Goal: Transaction & Acquisition: Purchase product/service

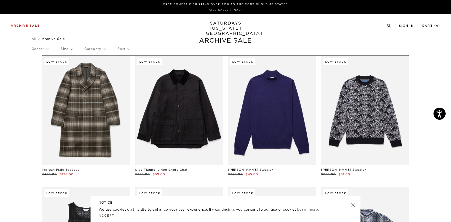
click at [49, 49] on p "Gender" at bounding box center [40, 49] width 17 height 12
click at [42, 67] on p "Mens" at bounding box center [48, 67] width 32 height 7
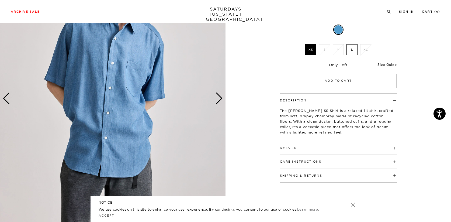
scroll to position [71, 0]
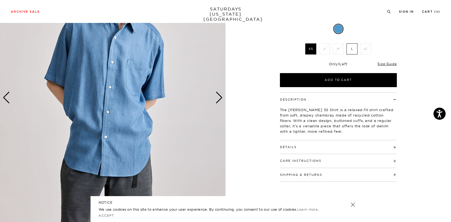
click at [218, 98] on div "Next slide" at bounding box center [219, 98] width 7 height 12
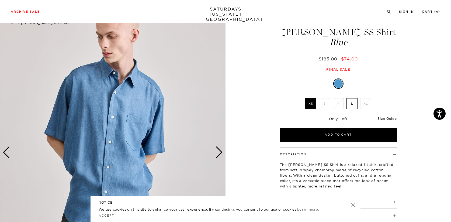
scroll to position [36, 0]
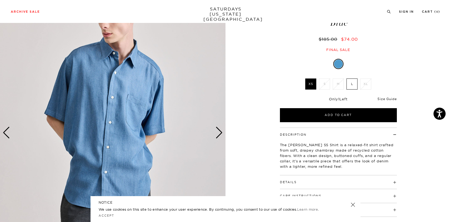
click at [387, 98] on link "Size Guide" at bounding box center [387, 99] width 19 height 4
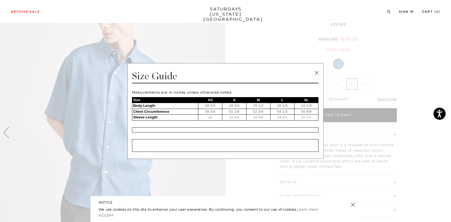
click at [317, 71] on link at bounding box center [317, 73] width 8 height 8
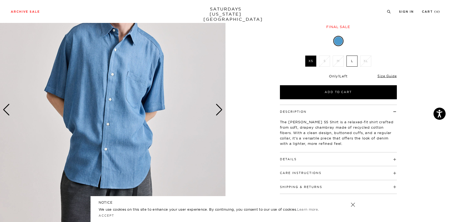
scroll to position [73, 1]
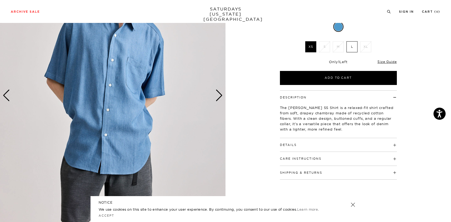
click at [223, 88] on img at bounding box center [113, 95] width 226 height 282
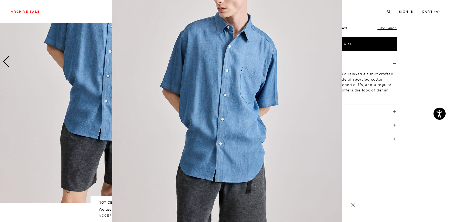
scroll to position [32, 0]
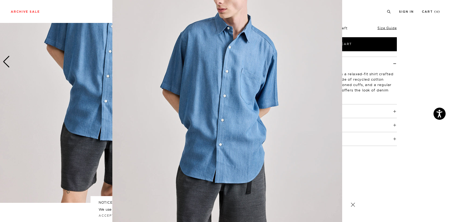
click at [419, 132] on figure at bounding box center [225, 111] width 451 height 222
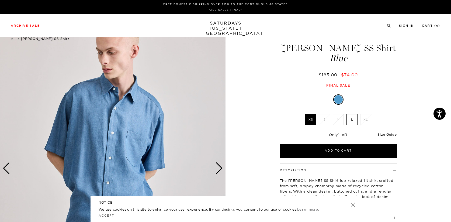
scroll to position [0, 1]
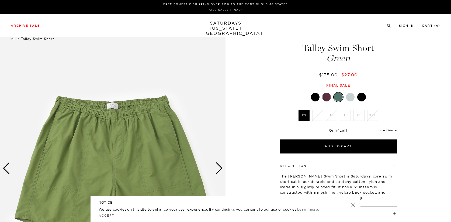
click at [351, 98] on div at bounding box center [350, 97] width 9 height 9
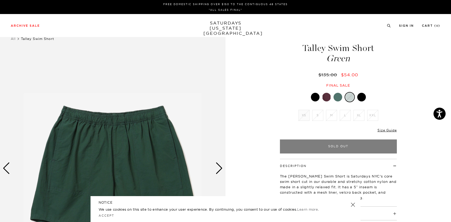
click at [362, 97] on div at bounding box center [361, 97] width 9 height 9
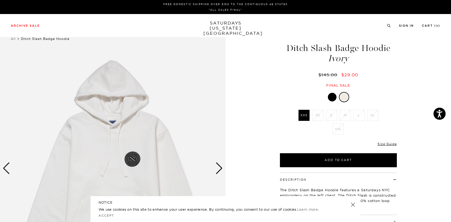
click at [331, 96] on div at bounding box center [332, 97] width 9 height 9
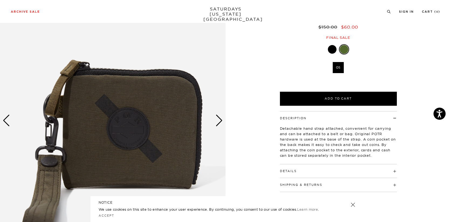
scroll to position [49, 1]
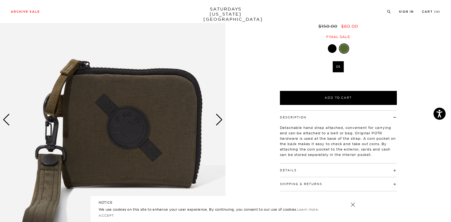
click at [329, 50] on div at bounding box center [332, 48] width 9 height 9
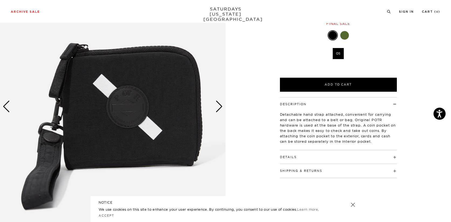
scroll to position [62, 3]
click at [216, 108] on div "Next slide" at bounding box center [219, 107] width 7 height 12
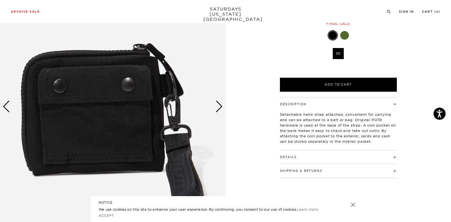
click at [216, 108] on div "Next slide" at bounding box center [219, 107] width 7 height 12
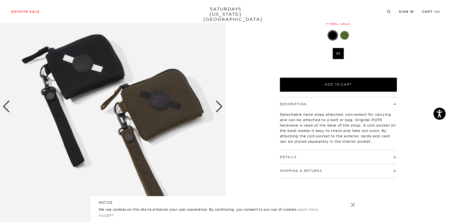
click at [216, 108] on div "Next slide" at bounding box center [219, 107] width 7 height 12
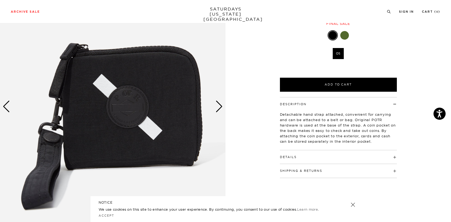
click at [216, 108] on div "Next slide" at bounding box center [219, 107] width 7 height 12
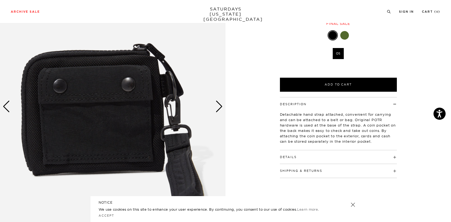
click at [342, 34] on div at bounding box center [345, 35] width 9 height 9
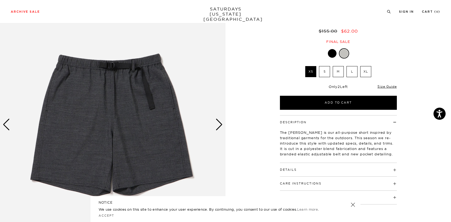
scroll to position [45, 0]
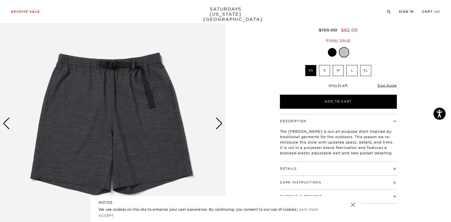
click at [216, 125] on div "Next slide" at bounding box center [219, 124] width 7 height 12
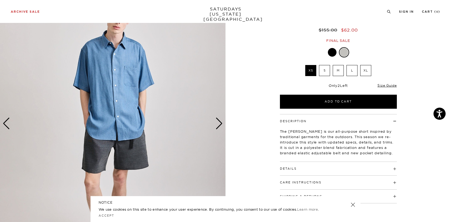
click at [216, 125] on div "Next slide" at bounding box center [219, 124] width 7 height 12
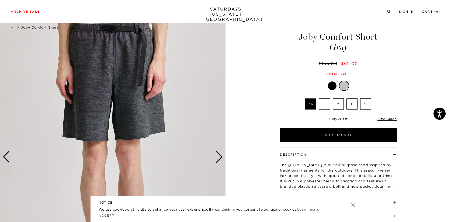
scroll to position [0, 0]
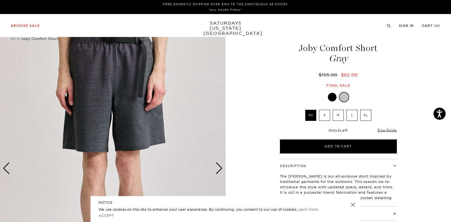
click at [332, 95] on div at bounding box center [332, 97] width 9 height 9
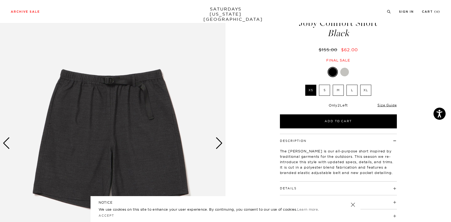
scroll to position [26, 0]
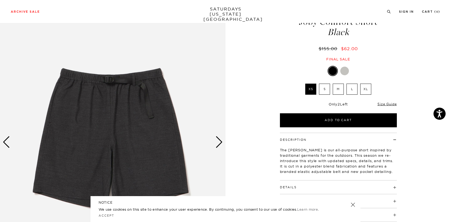
click at [350, 89] on label "L" at bounding box center [352, 89] width 11 height 11
click at [0, 0] on input "L" at bounding box center [0, 0] width 0 height 0
click at [341, 89] on label "M" at bounding box center [338, 89] width 11 height 11
click at [0, 0] on input "M" at bounding box center [0, 0] width 0 height 0
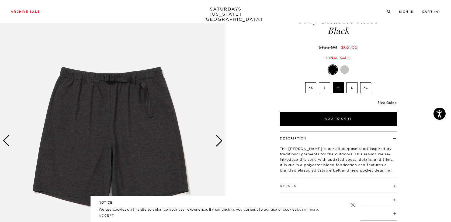
click at [385, 102] on link "Size Guide" at bounding box center [387, 103] width 19 height 4
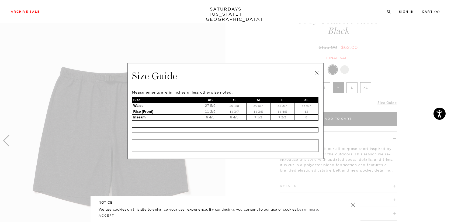
click at [316, 72] on link at bounding box center [317, 73] width 8 height 8
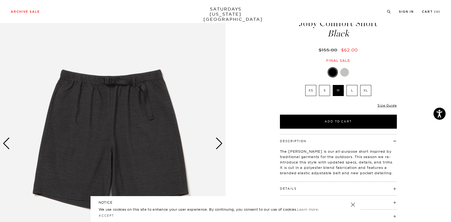
scroll to position [24, 0]
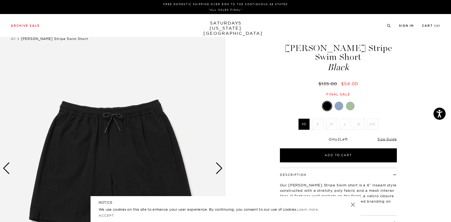
click at [342, 106] on div at bounding box center [339, 106] width 9 height 9
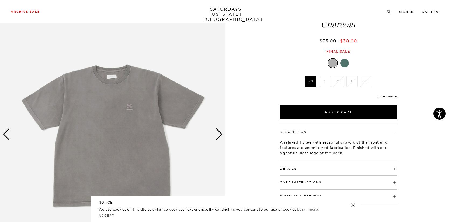
scroll to position [34, 0]
click at [346, 65] on div at bounding box center [345, 63] width 9 height 9
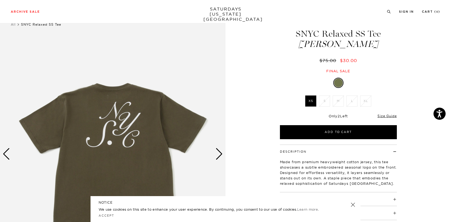
scroll to position [15, 0]
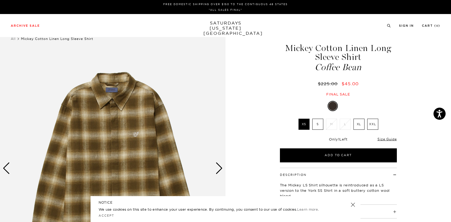
scroll to position [20, 0]
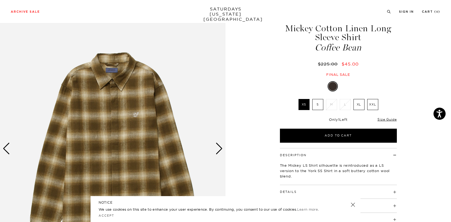
click at [219, 146] on div "Next slide" at bounding box center [219, 149] width 7 height 12
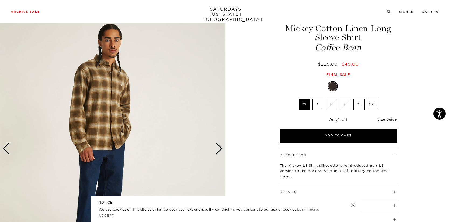
click at [219, 146] on div "Next slide" at bounding box center [219, 149] width 7 height 12
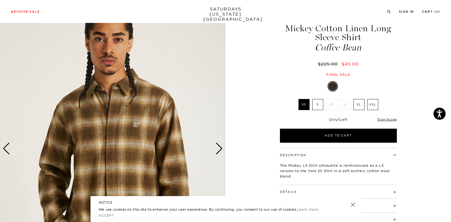
click at [219, 146] on div "Next slide" at bounding box center [219, 149] width 7 height 12
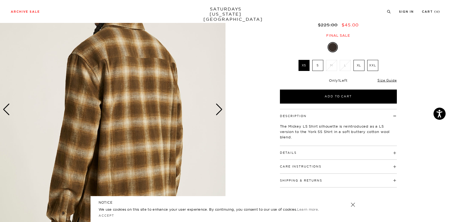
scroll to position [59, 1]
click at [384, 79] on link "Size Guide" at bounding box center [387, 80] width 19 height 4
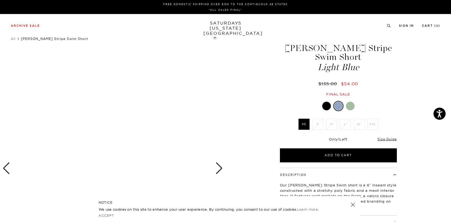
click at [348, 106] on div at bounding box center [350, 106] width 9 height 9
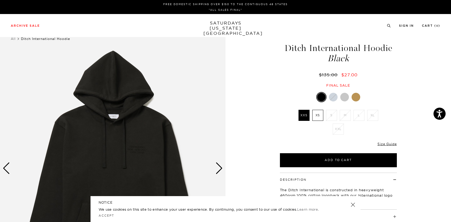
click at [346, 94] on div at bounding box center [345, 97] width 9 height 9
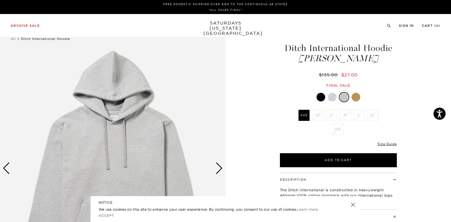
click at [357, 96] on div at bounding box center [356, 97] width 9 height 9
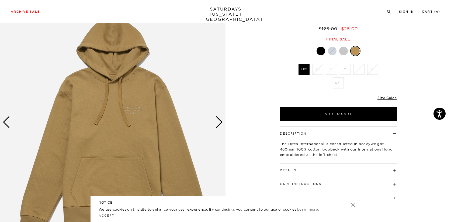
scroll to position [46, 0]
click at [320, 46] on div "Ditch International Hoodie Camel $125.00 $25.00 Final sale Ditch International …" at bounding box center [338, 122] width 135 height 282
click at [321, 52] on div at bounding box center [321, 51] width 9 height 9
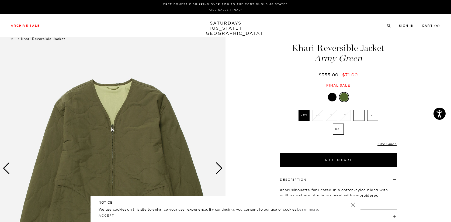
click at [332, 92] on div at bounding box center [338, 97] width 117 height 10
click at [332, 96] on div at bounding box center [332, 97] width 9 height 9
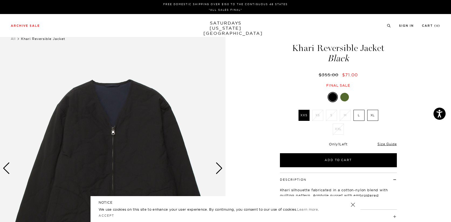
click at [346, 95] on div at bounding box center [345, 97] width 9 height 9
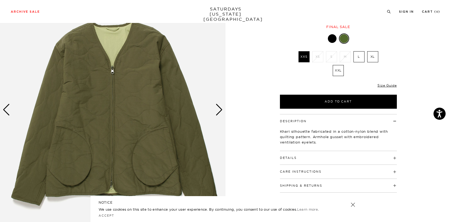
scroll to position [62, 0]
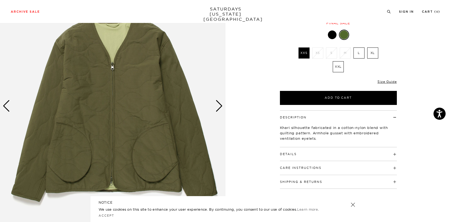
click at [222, 105] on div "Next slide" at bounding box center [219, 106] width 7 height 12
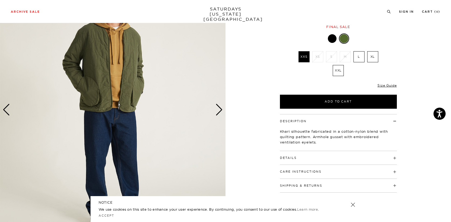
scroll to position [43, 0]
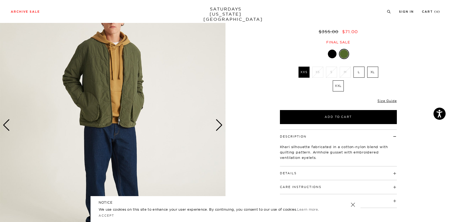
click at [215, 126] on img at bounding box center [113, 125] width 226 height 282
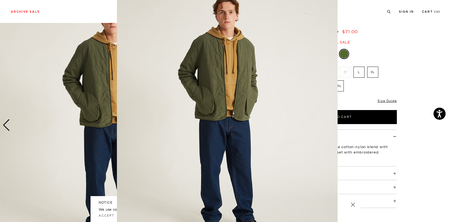
scroll to position [0, 0]
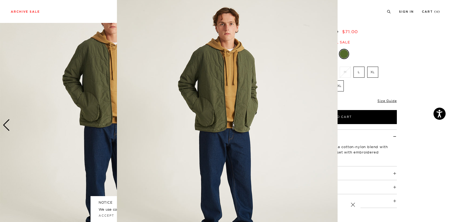
click at [88, 96] on figure at bounding box center [225, 111] width 451 height 222
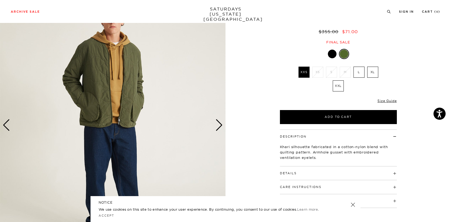
click at [220, 123] on div "Next slide" at bounding box center [219, 125] width 7 height 12
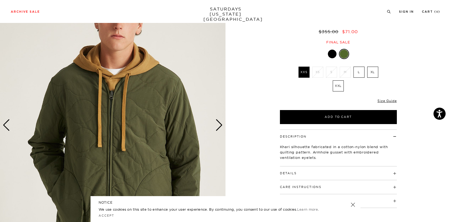
click at [220, 123] on div "Next slide" at bounding box center [219, 125] width 7 height 12
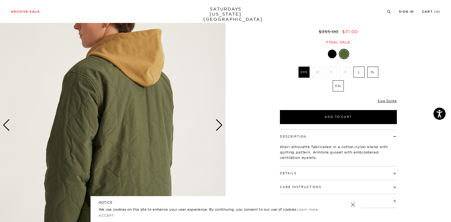
click at [220, 123] on div "Next slide" at bounding box center [219, 125] width 7 height 12
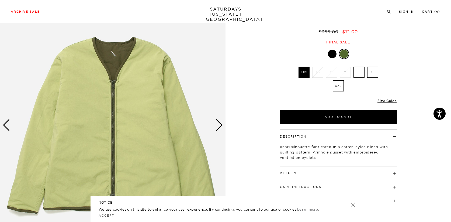
click at [220, 123] on div "Next slide" at bounding box center [219, 125] width 7 height 12
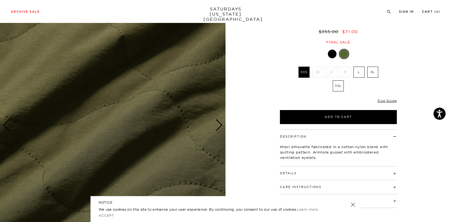
click at [220, 123] on div "Next slide" at bounding box center [219, 125] width 7 height 12
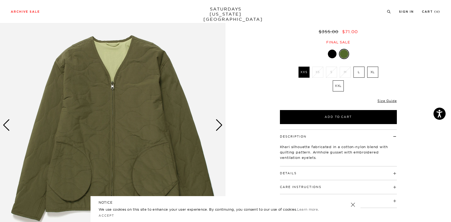
click at [220, 123] on div "Next slide" at bounding box center [219, 125] width 7 height 12
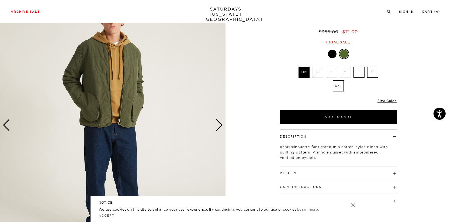
click at [220, 123] on div "Next slide" at bounding box center [219, 125] width 7 height 12
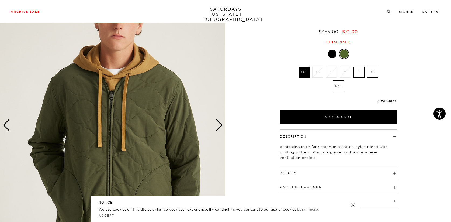
click at [382, 99] on link "Size Guide" at bounding box center [387, 101] width 19 height 4
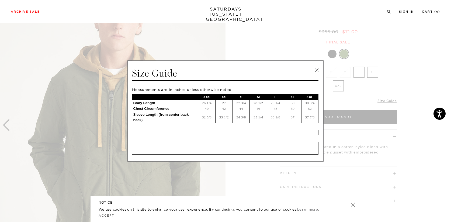
click at [316, 71] on link at bounding box center [317, 70] width 8 height 8
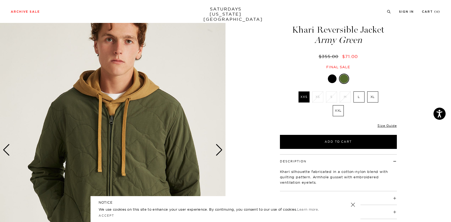
scroll to position [18, 1]
click at [217, 150] on div "Next slide" at bounding box center [219, 150] width 7 height 12
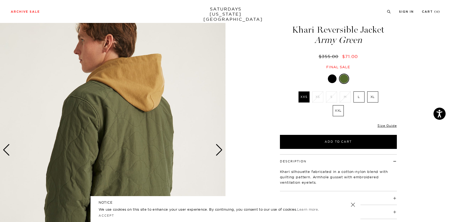
click at [217, 150] on div "Next slide" at bounding box center [219, 150] width 7 height 12
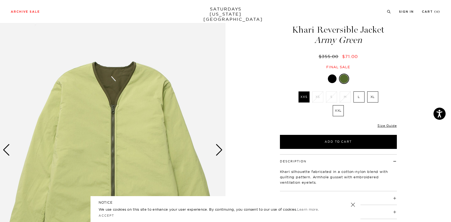
click at [217, 150] on div "Next slide" at bounding box center [219, 150] width 7 height 12
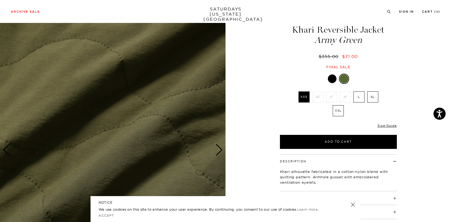
click at [331, 79] on div at bounding box center [332, 78] width 9 height 9
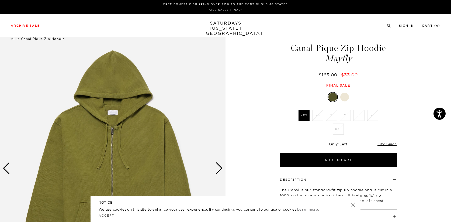
click at [347, 95] on div at bounding box center [345, 97] width 9 height 9
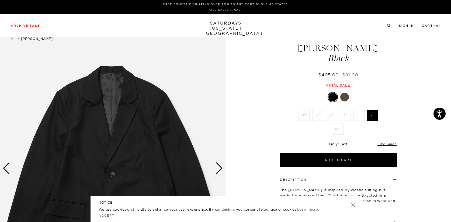
click at [345, 98] on div at bounding box center [345, 97] width 9 height 9
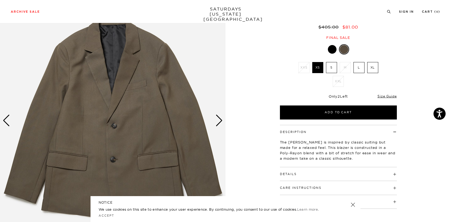
scroll to position [48, 0]
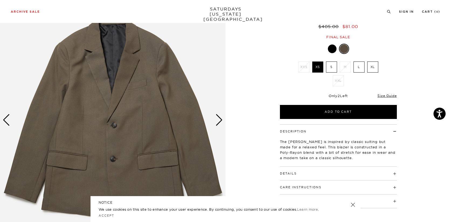
click at [221, 119] on div "Next slide" at bounding box center [219, 120] width 7 height 12
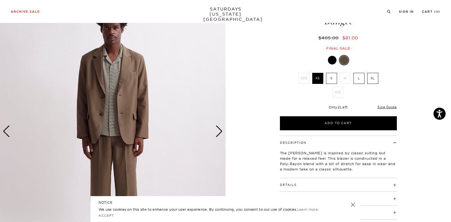
scroll to position [37, 1]
click at [218, 126] on div "Next slide" at bounding box center [219, 131] width 7 height 12
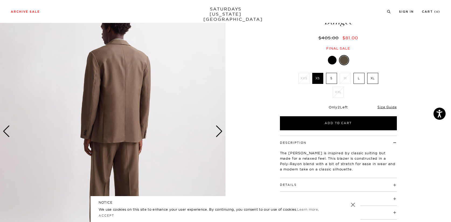
click at [332, 58] on div at bounding box center [332, 60] width 9 height 9
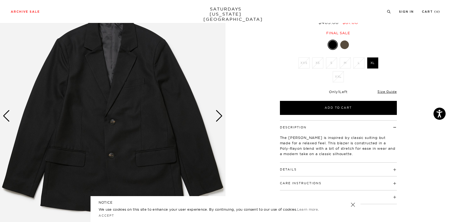
scroll to position [51, 0]
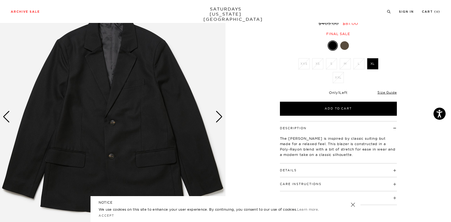
click at [93, 0] on div "Archive Sale Men's Tees Shirts Shorts Swim Knitwear Pants Sweats Women's" at bounding box center [225, 11] width 451 height 23
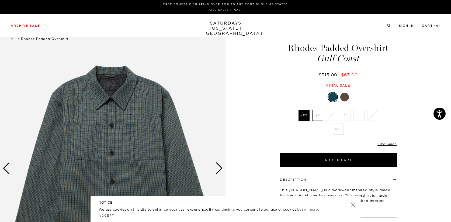
click at [344, 97] on div at bounding box center [345, 97] width 9 height 9
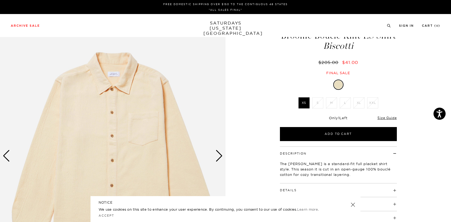
scroll to position [13, 1]
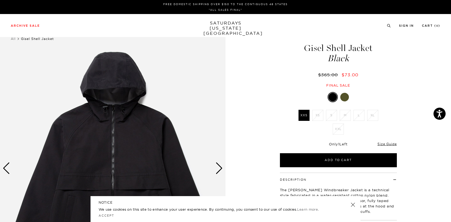
click at [345, 94] on div at bounding box center [345, 97] width 9 height 9
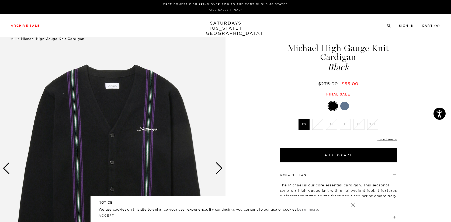
click at [345, 104] on div at bounding box center [345, 106] width 9 height 9
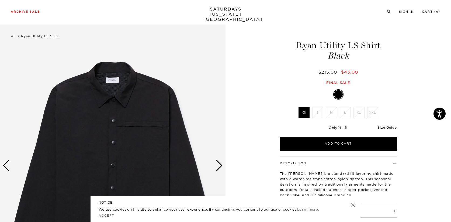
scroll to position [3, 1]
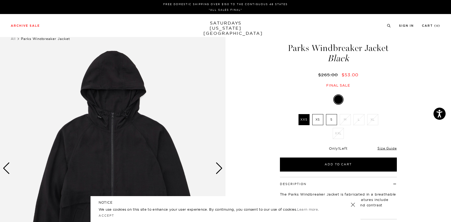
click at [218, 166] on div "Next slide" at bounding box center [219, 168] width 7 height 12
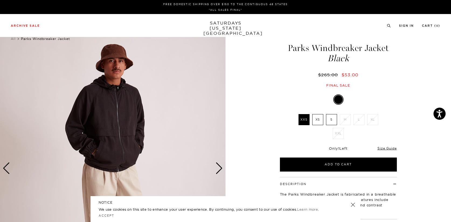
click at [218, 166] on div "Next slide" at bounding box center [219, 168] width 7 height 12
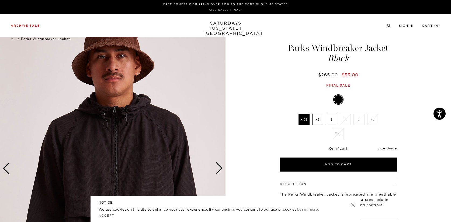
click at [218, 166] on div "Next slide" at bounding box center [219, 168] width 7 height 12
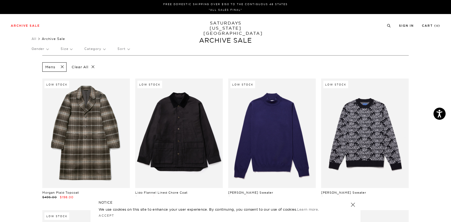
click at [72, 47] on p "Size" at bounding box center [67, 49] width 12 height 12
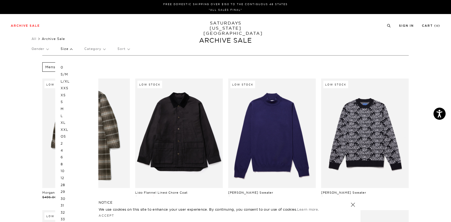
click at [73, 115] on p "L" at bounding box center [77, 115] width 32 height 7
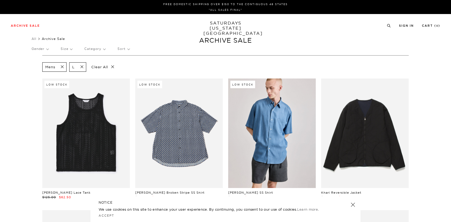
click at [72, 49] on p "Size" at bounding box center [67, 49] width 12 height 12
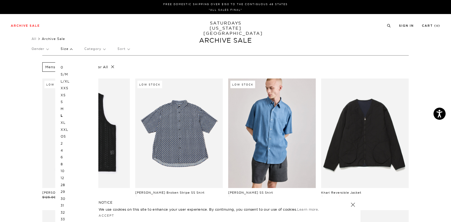
click at [68, 121] on p "XL" at bounding box center [77, 122] width 32 height 7
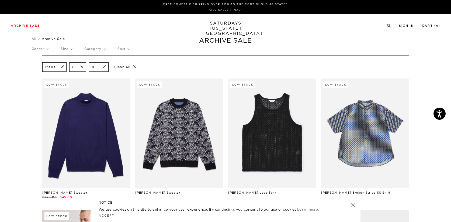
click at [75, 48] on div "Gender Size Category Sort" at bounding box center [226, 49] width 388 height 12
click at [72, 48] on p "Size" at bounding box center [67, 49] width 12 height 12
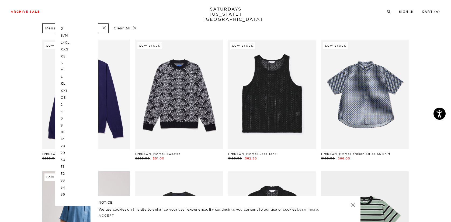
scroll to position [39, 0]
click at [68, 184] on p "34" at bounding box center [77, 187] width 32 height 7
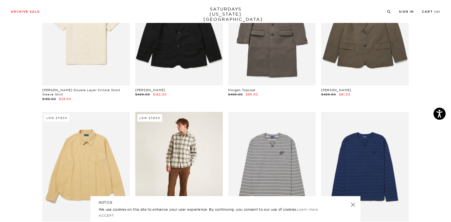
scroll to position [1814, 0]
click at [146, 135] on link at bounding box center [179, 166] width 88 height 109
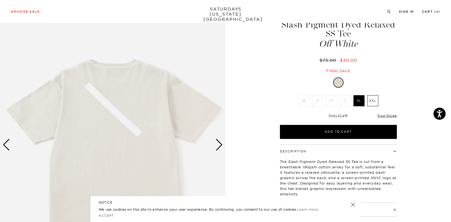
scroll to position [24, 0]
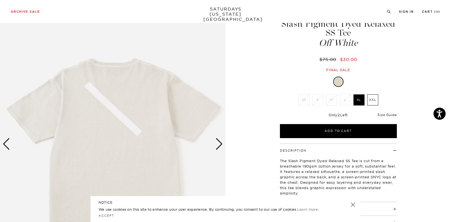
click at [387, 114] on link "Size Guide" at bounding box center [387, 115] width 19 height 4
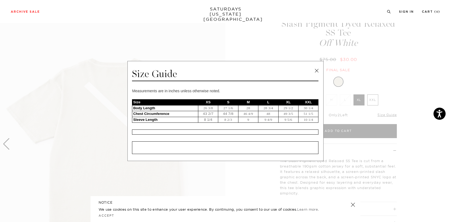
click at [317, 73] on link at bounding box center [317, 71] width 8 height 8
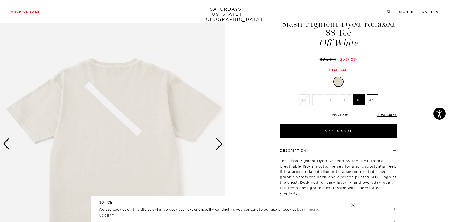
click at [222, 145] on div "Next slide" at bounding box center [219, 144] width 7 height 12
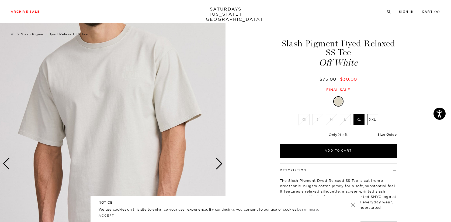
scroll to position [4, 2]
click at [216, 162] on div "Next slide" at bounding box center [219, 164] width 7 height 12
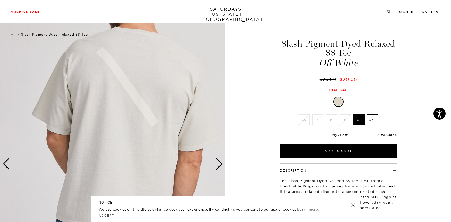
click at [216, 162] on div "Next slide" at bounding box center [219, 164] width 7 height 12
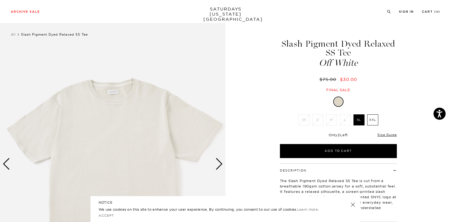
click at [216, 162] on div "Next slide" at bounding box center [219, 164] width 7 height 12
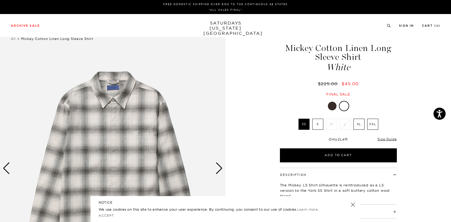
click at [219, 169] on div "Next slide" at bounding box center [219, 168] width 7 height 12
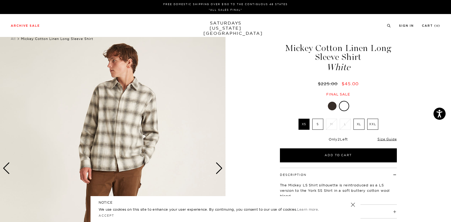
click at [219, 169] on div "Next slide" at bounding box center [219, 168] width 7 height 12
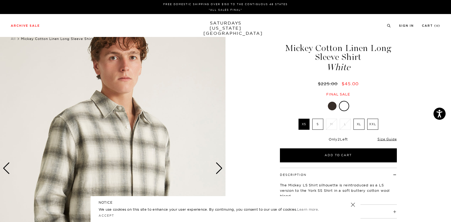
click at [330, 107] on div at bounding box center [332, 106] width 9 height 9
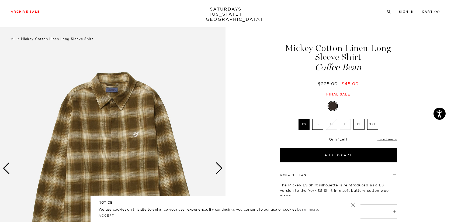
scroll to position [45, 0]
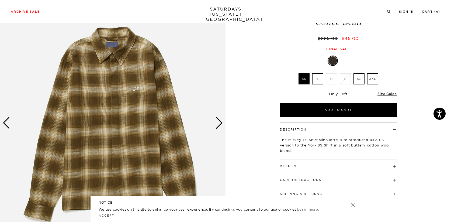
click at [219, 124] on div "Next slide" at bounding box center [219, 123] width 7 height 12
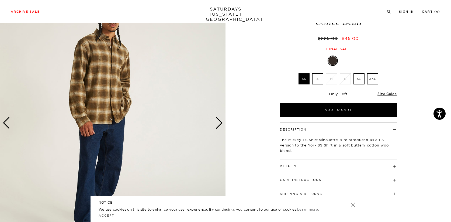
click at [219, 124] on div "Next slide" at bounding box center [219, 123] width 7 height 12
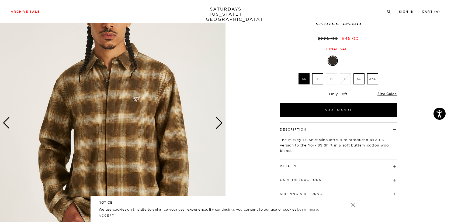
click at [219, 124] on div "Next slide" at bounding box center [219, 123] width 7 height 12
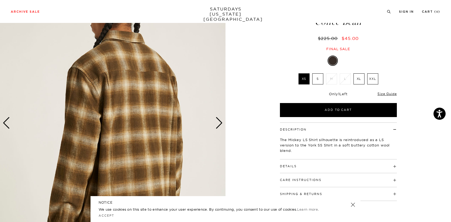
click at [219, 124] on div "Next slide" at bounding box center [219, 123] width 7 height 12
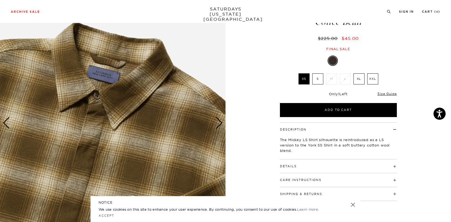
click at [219, 124] on div "Next slide" at bounding box center [219, 123] width 7 height 12
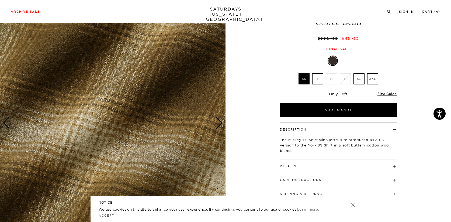
click at [345, 61] on div at bounding box center [345, 60] width 9 height 9
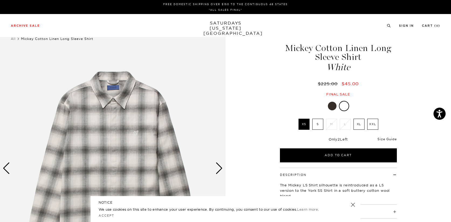
click at [383, 138] on link "Size Guide" at bounding box center [387, 139] width 19 height 4
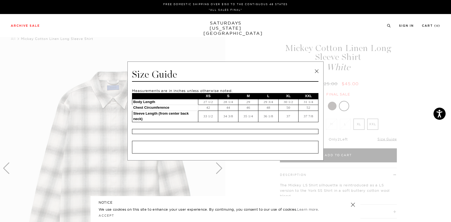
click at [317, 73] on link at bounding box center [317, 71] width 8 height 8
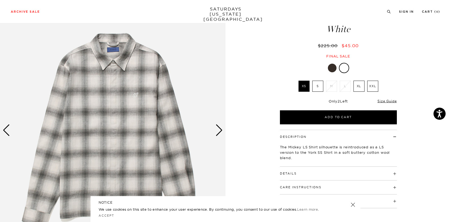
scroll to position [40, 0]
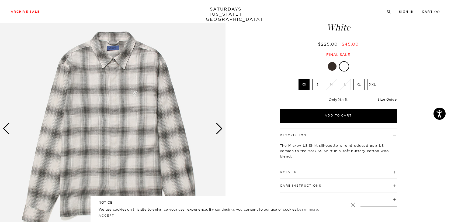
click at [222, 128] on div "Next slide" at bounding box center [219, 129] width 7 height 12
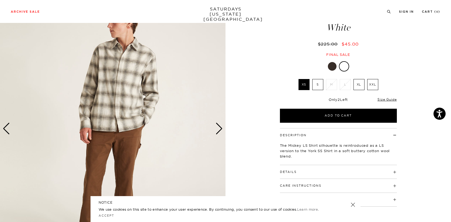
click at [222, 128] on div "Next slide" at bounding box center [219, 129] width 7 height 12
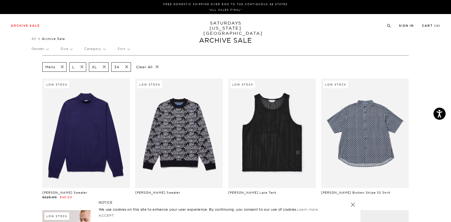
click at [46, 50] on p "Gender" at bounding box center [40, 49] width 17 height 12
click at [43, 73] on p "Unisex" at bounding box center [48, 74] width 32 height 7
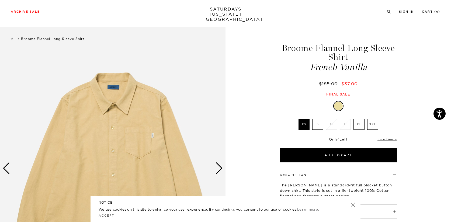
scroll to position [11, 0]
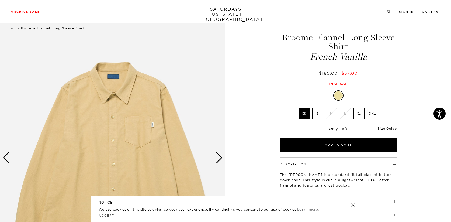
click at [388, 129] on link "Size Guide" at bounding box center [387, 128] width 19 height 4
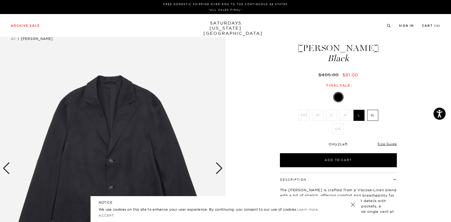
click at [219, 167] on div "Next slide" at bounding box center [219, 168] width 7 height 12
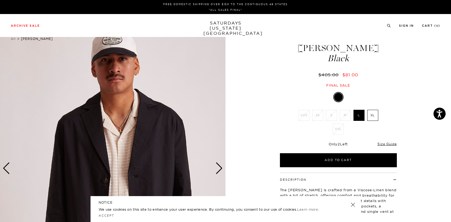
click at [219, 167] on div "Next slide" at bounding box center [219, 168] width 7 height 12
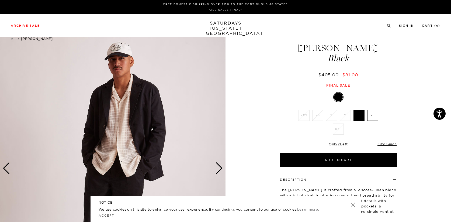
click at [219, 167] on div "Next slide" at bounding box center [219, 168] width 7 height 12
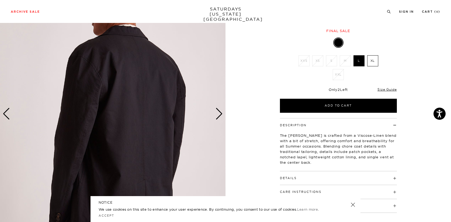
scroll to position [47, 1]
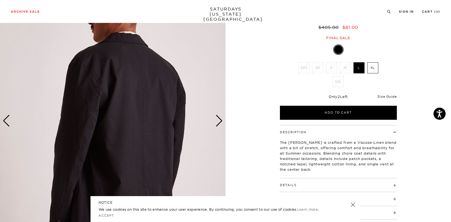
click at [386, 97] on link "Size Guide" at bounding box center [387, 96] width 19 height 4
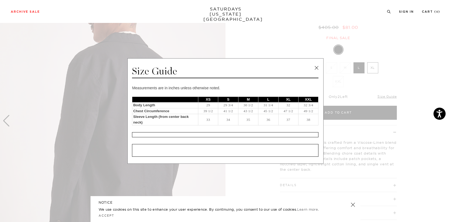
scroll to position [65, 1]
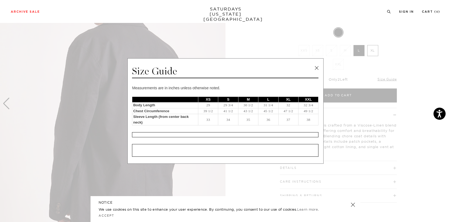
click at [317, 69] on link at bounding box center [317, 68] width 8 height 8
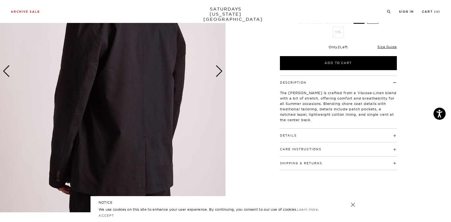
scroll to position [98, 1]
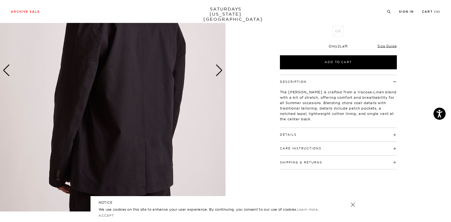
click at [222, 71] on img at bounding box center [113, 70] width 226 height 282
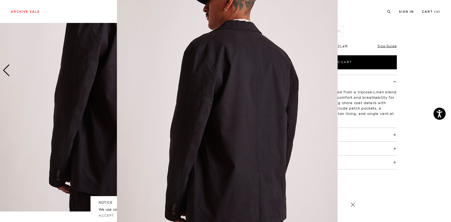
scroll to position [30, 0]
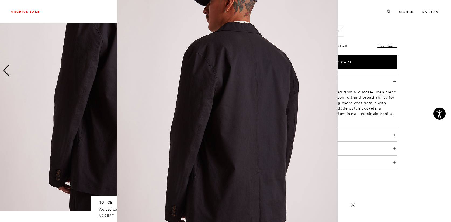
click at [78, 113] on figure at bounding box center [225, 111] width 451 height 222
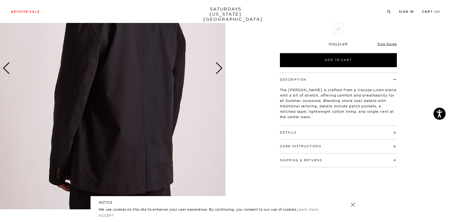
scroll to position [93, 1]
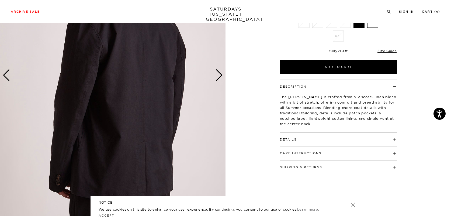
click at [219, 77] on div "Next slide" at bounding box center [219, 75] width 7 height 12
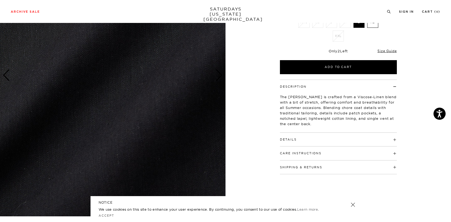
click at [219, 77] on div "Next slide" at bounding box center [219, 75] width 7 height 12
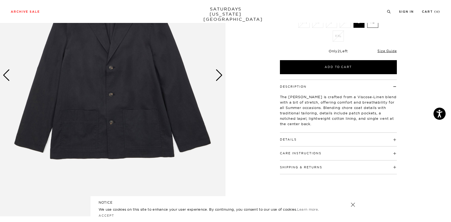
click at [219, 77] on div "Next slide" at bounding box center [219, 75] width 7 height 12
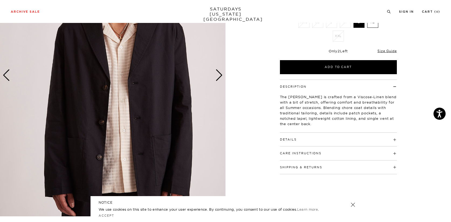
click at [309, 139] on h4 "Details" at bounding box center [338, 137] width 117 height 9
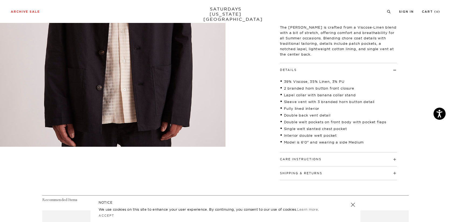
scroll to position [170, 1]
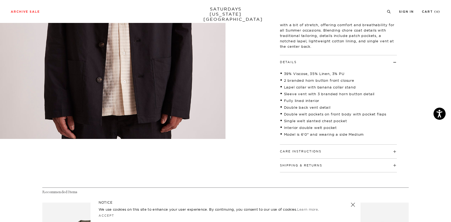
click at [337, 151] on h4 "Care Instructions" at bounding box center [338, 149] width 117 height 9
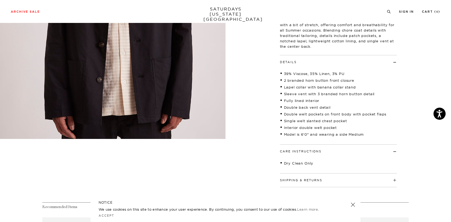
click at [398, 149] on div "Description The Mirza Blazer is crafted from a Viscose-Linen blend with a bit o…" at bounding box center [338, 94] width 135 height 185
click at [394, 150] on h4 "Care Instructions" at bounding box center [338, 149] width 117 height 9
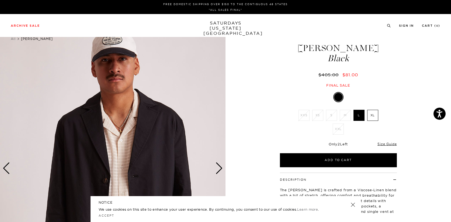
scroll to position [0, 0]
click at [297, 1] on div "FREE DOMESTIC SHIPPING OVER $150 TO THE CONTIGUOUS 48 STATES *ALL SALES FINAL*" at bounding box center [225, 7] width 451 height 14
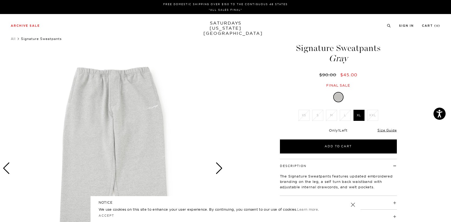
scroll to position [32, 0]
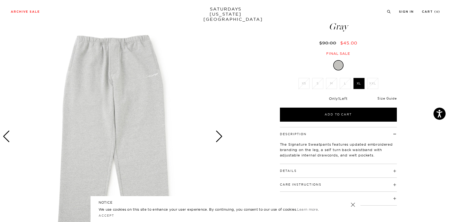
click at [389, 99] on link "Size Guide" at bounding box center [387, 98] width 19 height 4
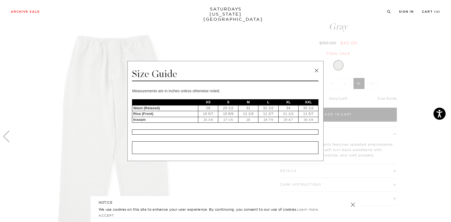
click at [389, 99] on span at bounding box center [223, 111] width 447 height 222
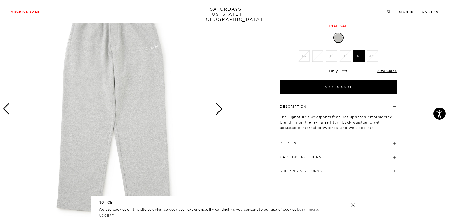
scroll to position [53, 0]
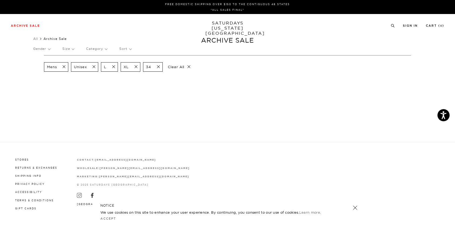
click at [116, 66] on span at bounding box center [111, 66] width 11 height 5
click at [117, 66] on span at bounding box center [114, 66] width 11 height 5
click at [118, 67] on span at bounding box center [114, 66] width 11 height 5
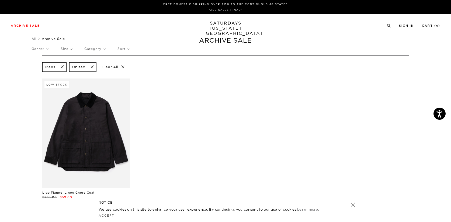
click at [63, 67] on span at bounding box center [60, 66] width 11 height 5
click at [97, 66] on p "Clear All" at bounding box center [86, 66] width 28 height 9
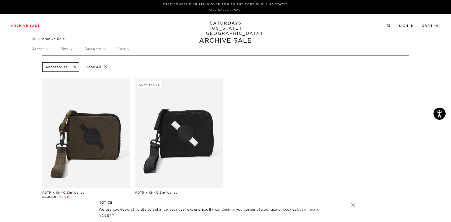
click at [105, 67] on p "Clear All" at bounding box center [96, 66] width 28 height 9
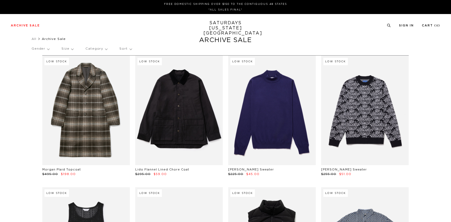
click at [103, 50] on p "Category" at bounding box center [96, 49] width 22 height 12
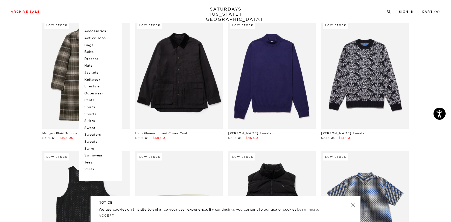
scroll to position [37, 0]
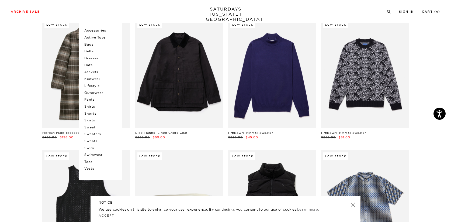
click at [92, 98] on p "Pants" at bounding box center [100, 99] width 32 height 7
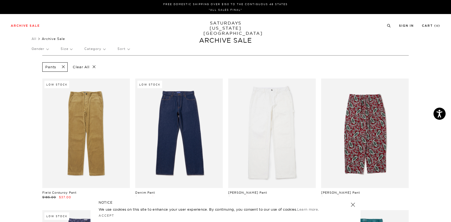
click at [48, 51] on p "Gender" at bounding box center [40, 49] width 17 height 12
click at [44, 67] on p "Mens" at bounding box center [48, 67] width 32 height 7
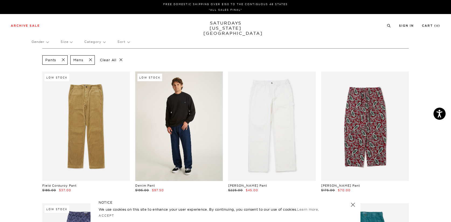
scroll to position [8, 1]
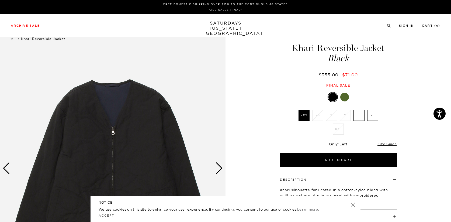
click at [349, 96] on div at bounding box center [345, 97] width 9 height 9
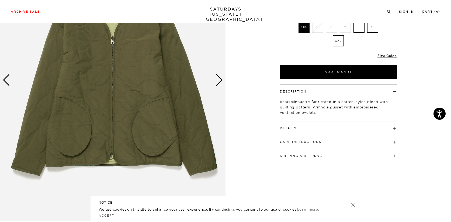
scroll to position [89, 3]
